Goal: Task Accomplishment & Management: Manage account settings

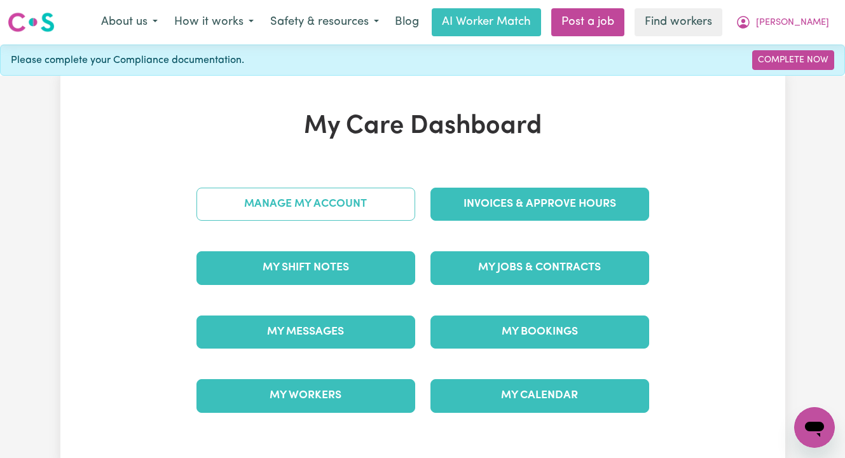
click at [309, 208] on link "Manage My Account" at bounding box center [306, 204] width 219 height 33
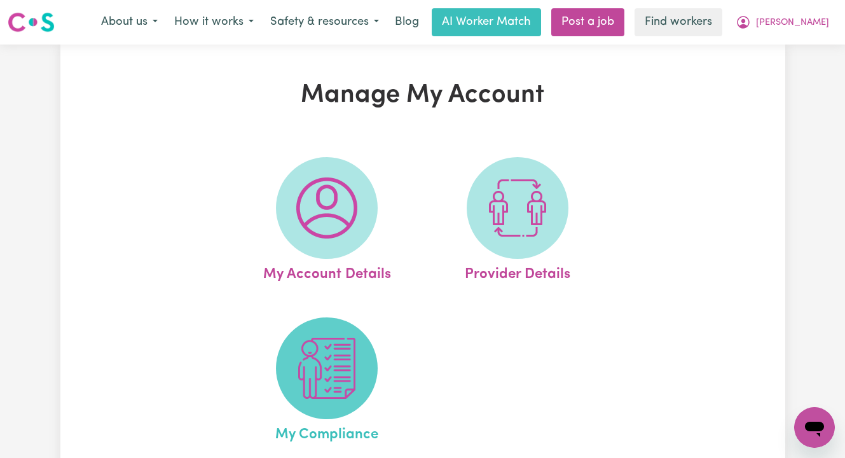
click at [304, 370] on img at bounding box center [326, 368] width 61 height 61
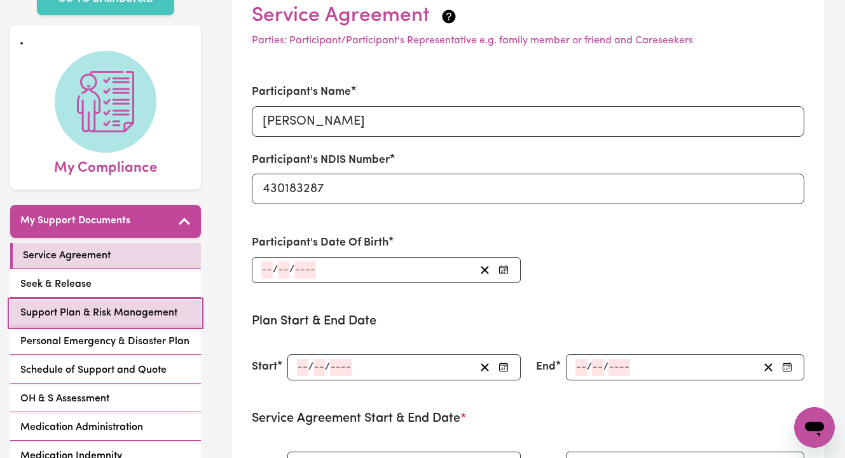
click at [95, 305] on span "Support Plan & Risk Management" at bounding box center [98, 312] width 157 height 15
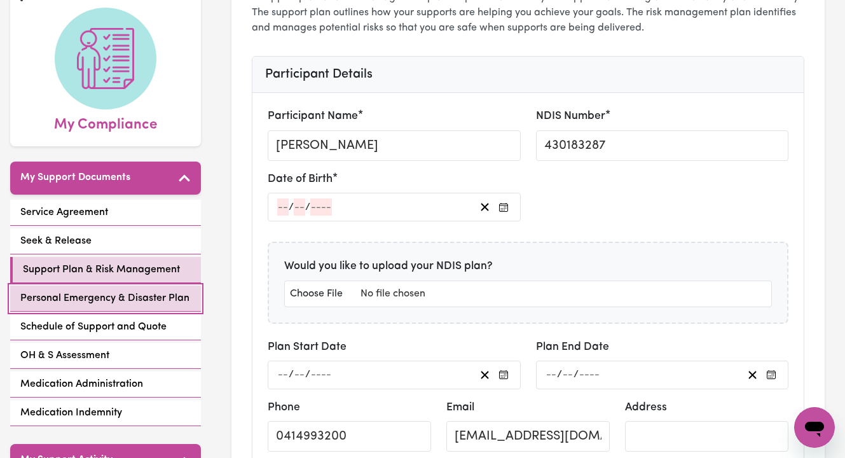
click at [145, 291] on span "Personal Emergency & Disaster Plan" at bounding box center [104, 298] width 169 height 15
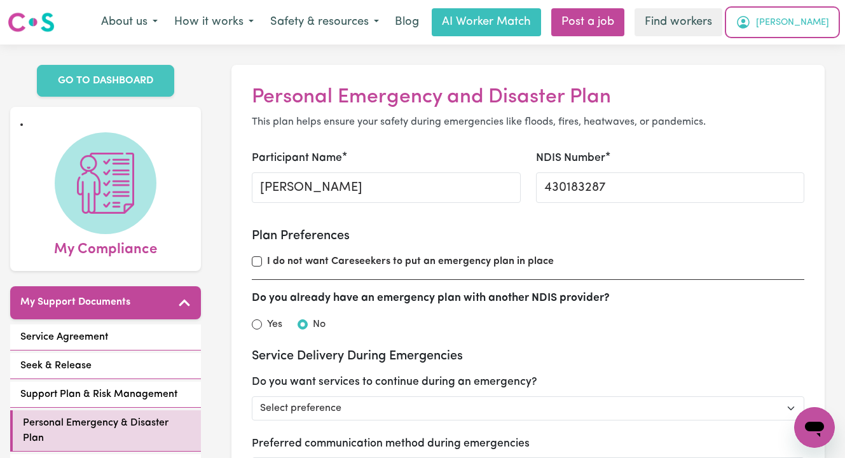
click at [818, 18] on span "[PERSON_NAME]" at bounding box center [792, 23] width 73 height 14
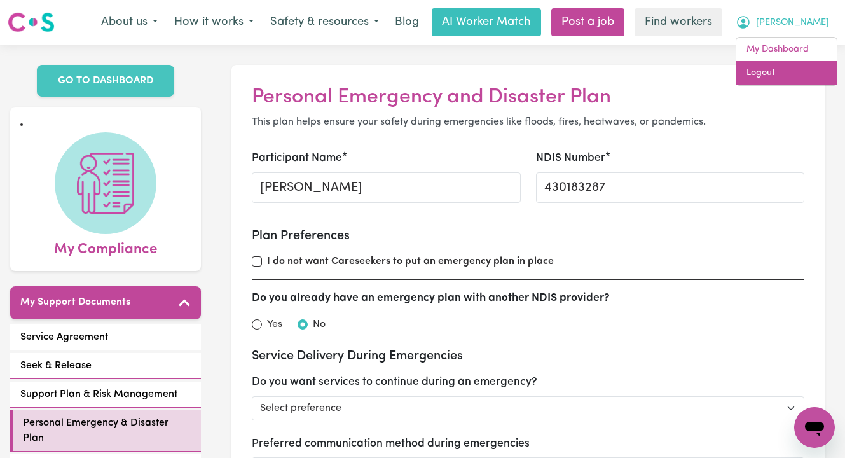
click at [792, 73] on link "Logout" at bounding box center [786, 73] width 100 height 24
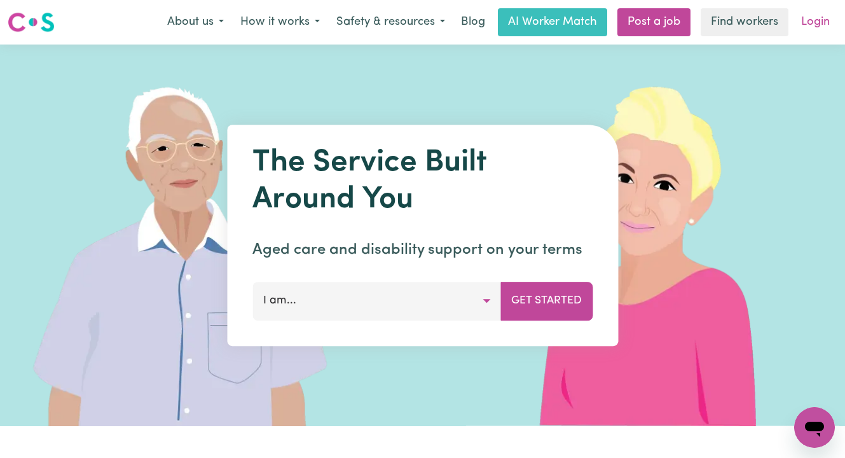
click at [811, 18] on link "Login" at bounding box center [816, 22] width 44 height 28
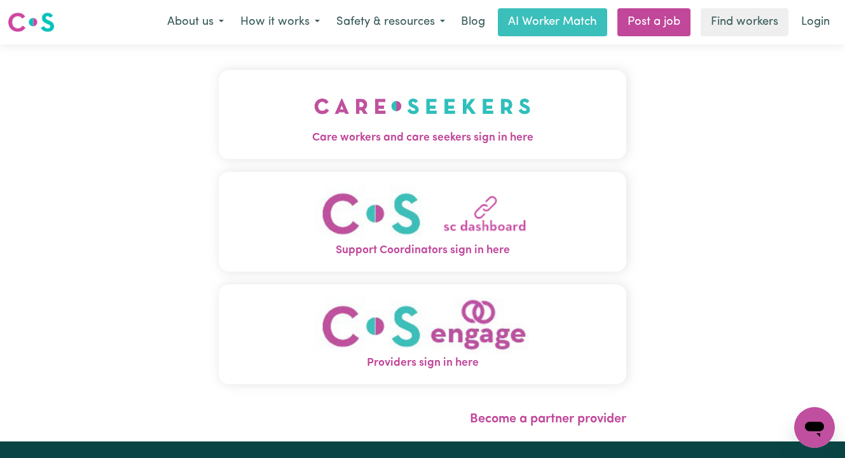
click at [457, 118] on img "Care workers and care seekers sign in here" at bounding box center [422, 106] width 217 height 47
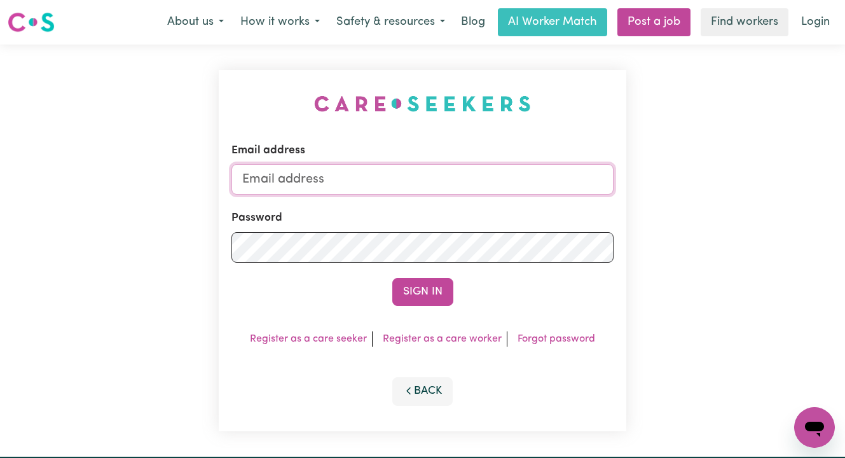
click at [394, 189] on input "Email address" at bounding box center [422, 179] width 382 height 31
paste input "[EMAIL_ADDRESS][DOMAIN_NAME]"
type input "superuser~[EMAIL_ADDRESS][DOMAIN_NAME]"
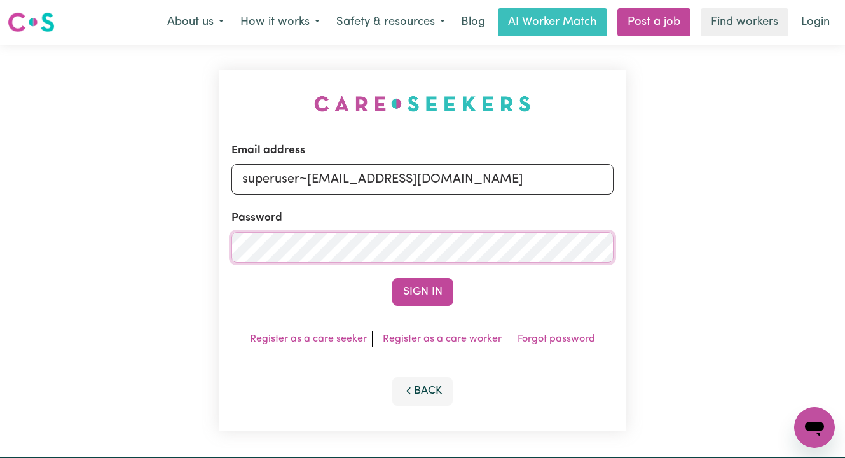
click at [392, 278] on button "Sign In" at bounding box center [422, 292] width 61 height 28
